Goal: Task Accomplishment & Management: Manage account settings

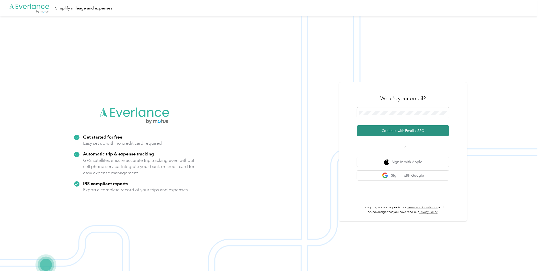
click at [402, 129] on button "Continue with Email / SSO" at bounding box center [403, 130] width 92 height 11
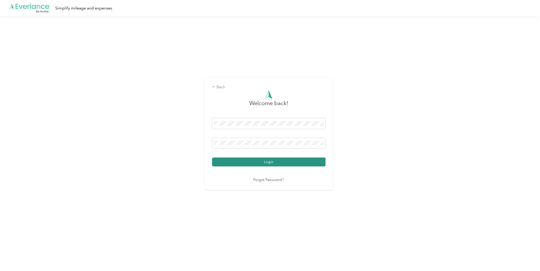
click at [278, 162] on button "Login" at bounding box center [268, 161] width 113 height 9
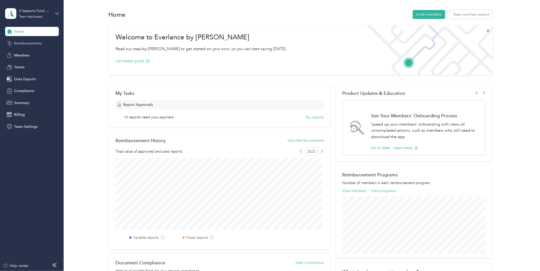
click at [18, 40] on div "Reimbursements" at bounding box center [32, 43] width 54 height 9
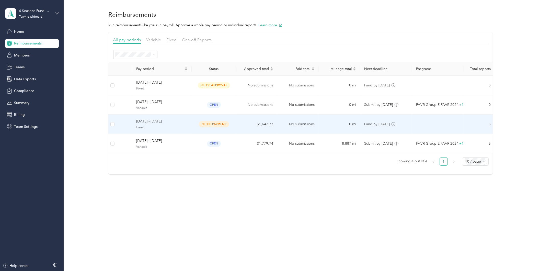
click at [154, 124] on div "[DATE] - [DATE] Fixed" at bounding box center [161, 123] width 51 height 11
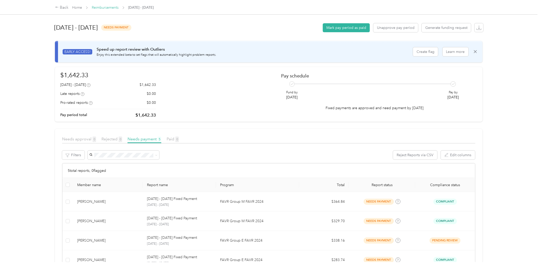
click at [98, 6] on link "Reimbursements" at bounding box center [105, 7] width 27 height 4
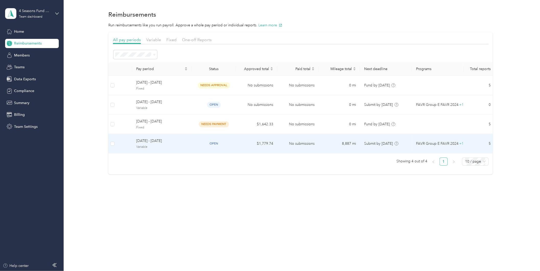
click at [178, 148] on span "Variable" at bounding box center [161, 147] width 51 height 5
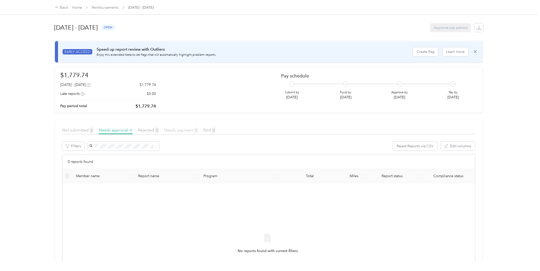
click at [177, 130] on span "Needs payment 5" at bounding box center [181, 129] width 34 height 5
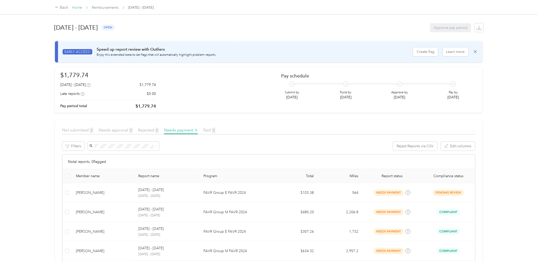
click at [75, 5] on link "Home" at bounding box center [77, 7] width 10 height 4
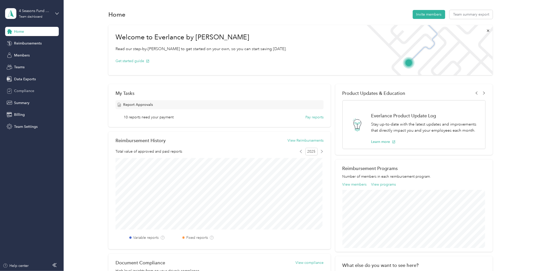
click at [29, 88] on span "Compliance" at bounding box center [24, 90] width 20 height 5
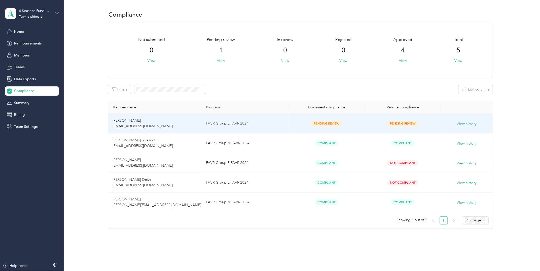
click at [151, 122] on td "[PERSON_NAME] [EMAIL_ADDRESS][DOMAIN_NAME]" at bounding box center [154, 124] width 93 height 20
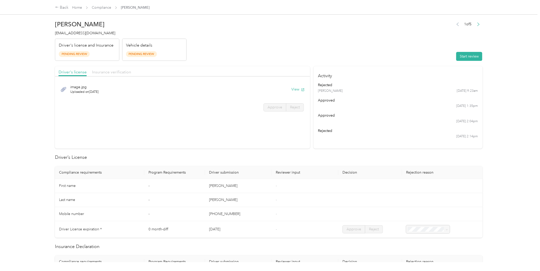
click at [112, 72] on span "Insurance verification" at bounding box center [111, 71] width 39 height 5
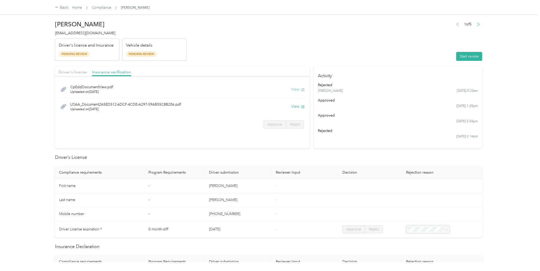
click at [294, 88] on button "View" at bounding box center [297, 89] width 13 height 5
click at [77, 5] on link "Home" at bounding box center [77, 7] width 10 height 4
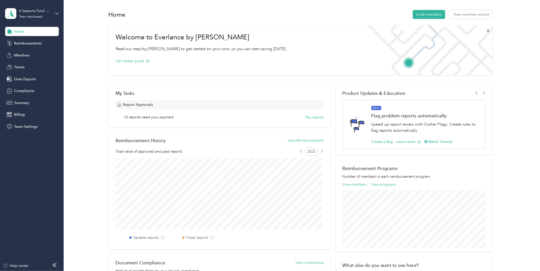
click at [54, 13] on div "4 Seasons Fund Raising Team dashboard" at bounding box center [32, 14] width 54 height 18
click at [23, 64] on div "Log out" at bounding box center [19, 64] width 20 height 5
